Goal: Use online tool/utility: Utilize a website feature to perform a specific function

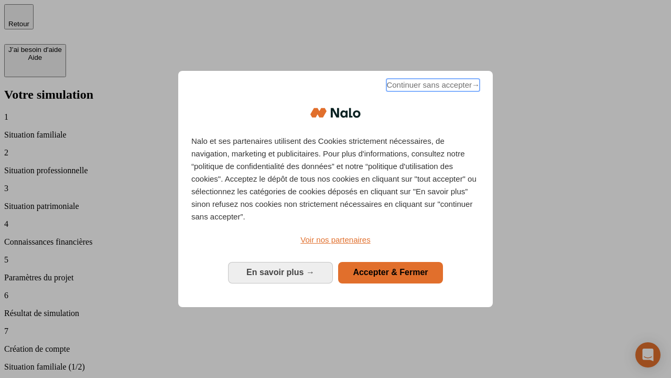
click at [432, 87] on span "Continuer sans accepter →" at bounding box center [432, 85] width 93 height 13
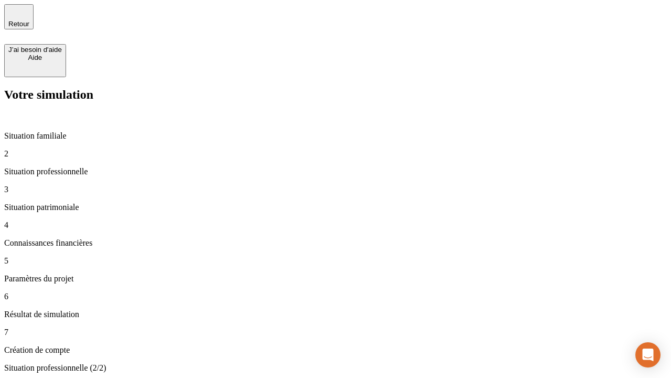
type input "30 000"
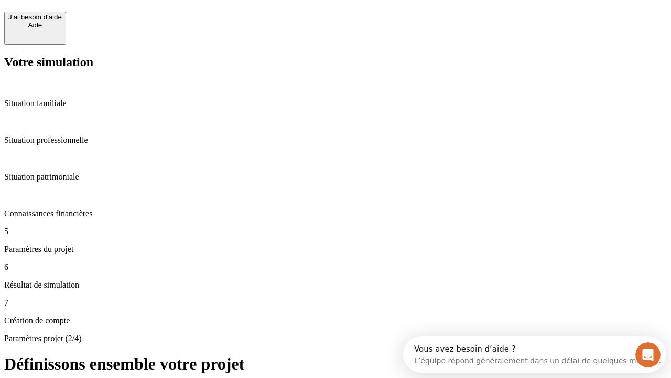
scroll to position [9, 0]
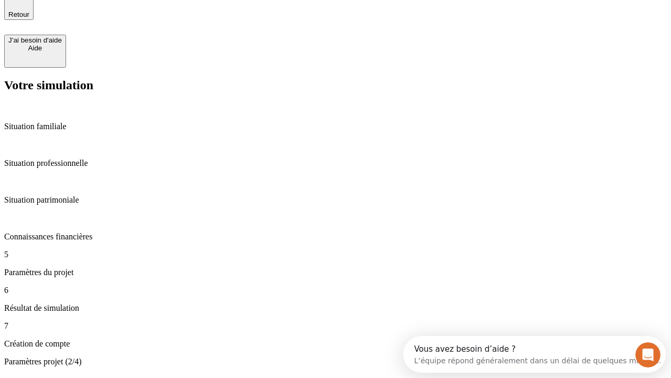
type input "25"
type input "64"
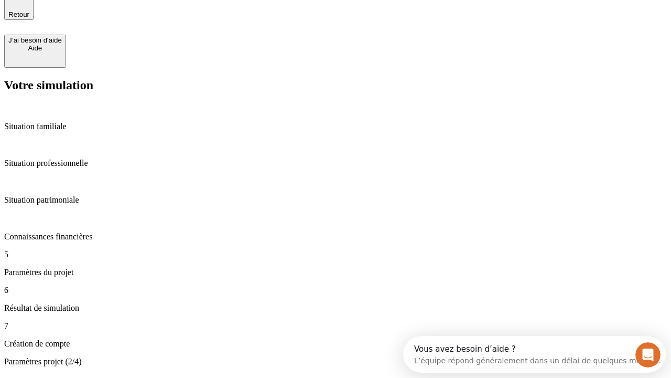
type input "1 000"
type input "640"
